Goal: Transaction & Acquisition: Purchase product/service

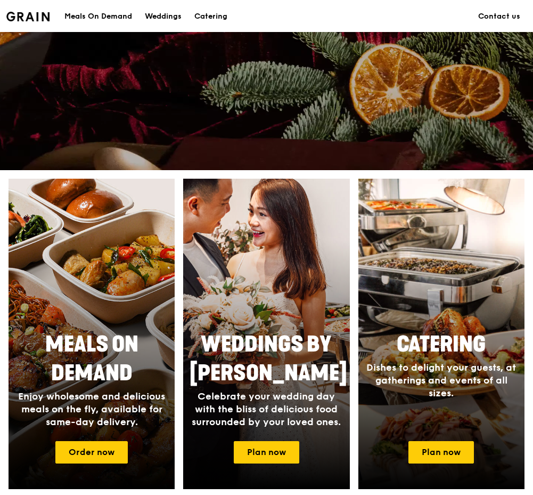
scroll to position [512, 0]
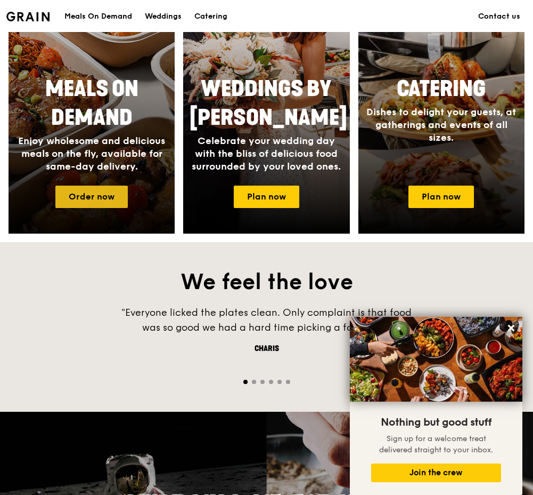
click at [97, 197] on link "Order now" at bounding box center [91, 196] width 72 height 22
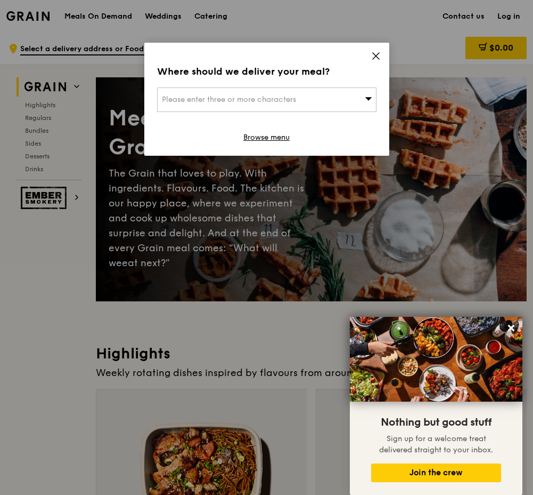
click at [320, 102] on div "Please enter three or more characters" at bounding box center [267, 99] width 220 height 25
click at [271, 126] on li "Please enter 3 or more characters" at bounding box center [267, 120] width 218 height 19
click at [304, 92] on input "search" at bounding box center [267, 99] width 218 height 23
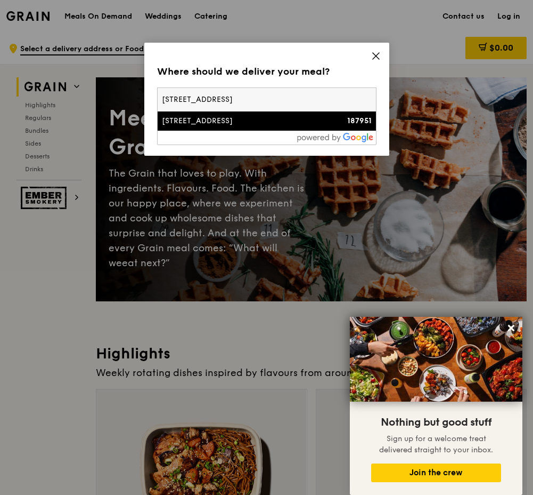
type input "[STREET_ADDRESS]"
click at [260, 118] on div "[STREET_ADDRESS]" at bounding box center [241, 121] width 158 height 11
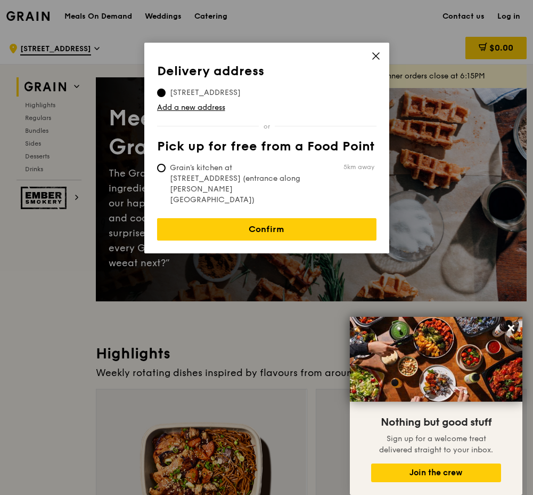
click at [194, 171] on span "Grain's kitchen at [STREET_ADDRESS] (entrance along [PERSON_NAME][GEOGRAPHIC_DA…" at bounding box center [236, 184] width 159 height 43
click at [166, 171] on input "Grain's kitchen at [STREET_ADDRESS] (entrance along [PERSON_NAME][GEOGRAPHIC_DA…" at bounding box center [161, 168] width 9 height 9
radio input "true"
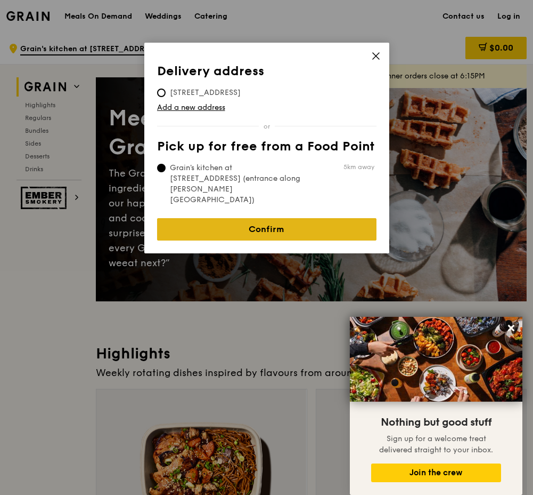
click at [216, 218] on link "Confirm" at bounding box center [267, 229] width 220 height 22
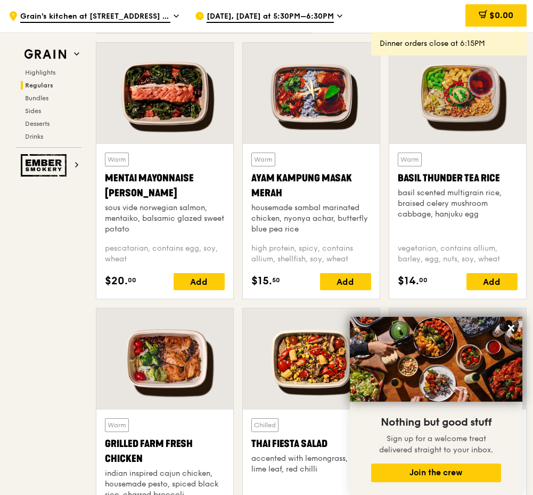
scroll to position [850, 0]
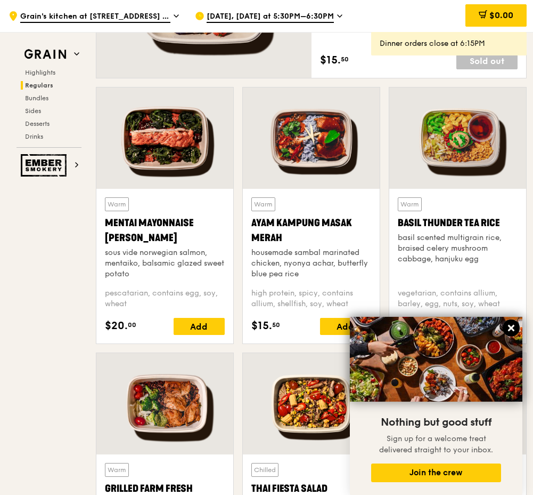
click at [510, 326] on icon at bounding box center [511, 328] width 6 height 6
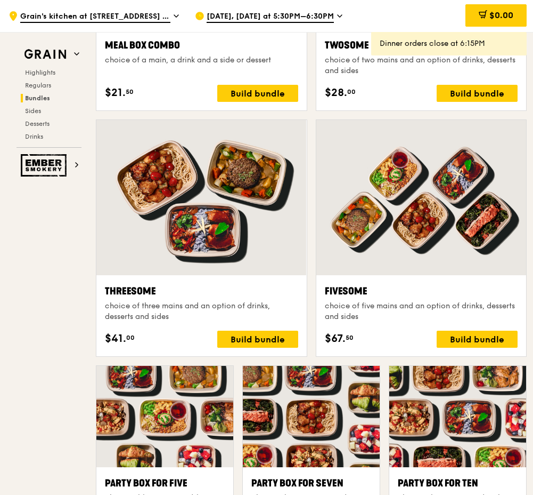
scroll to position [1737, 0]
